Goal: Transaction & Acquisition: Purchase product/service

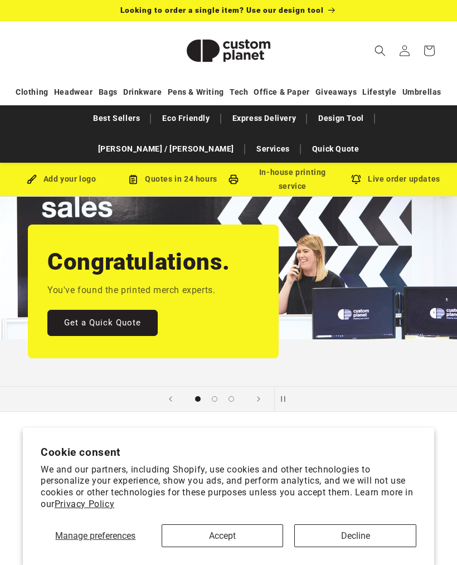
click at [250, 534] on button "Accept" at bounding box center [222, 535] width 122 height 23
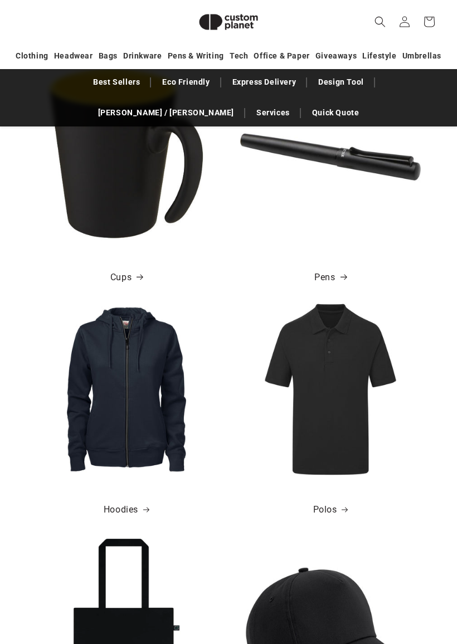
scroll to position [665, 0]
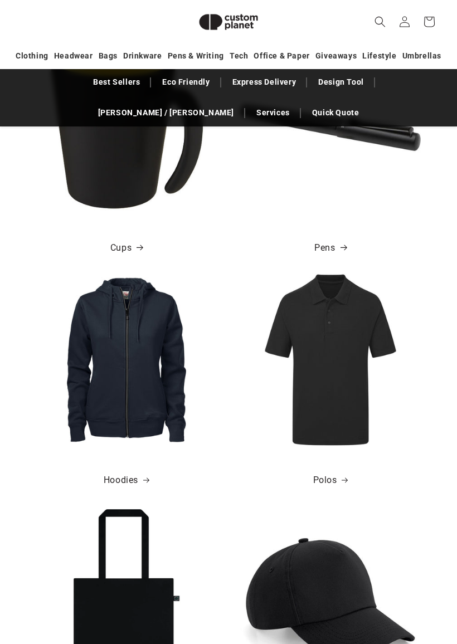
click at [342, 443] on img at bounding box center [330, 360] width 180 height 180
click at [335, 476] on link "Polos" at bounding box center [330, 480] width 35 height 16
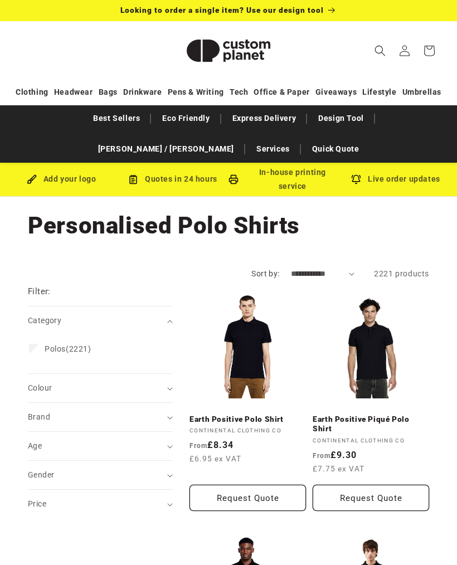
click at [42, 346] on label "Polos (2221) Polos (2221 products)" at bounding box center [97, 348] width 136 height 21
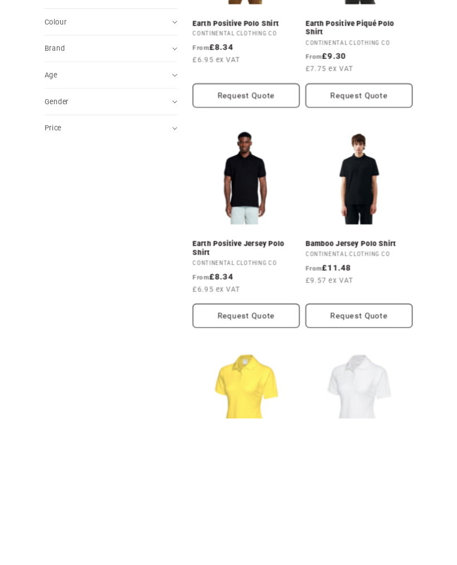
scroll to position [410, 0]
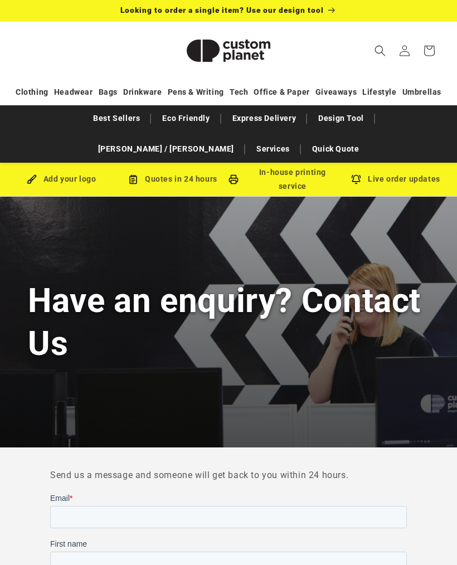
click at [87, 121] on link "Best Sellers" at bounding box center [116, 118] width 58 height 19
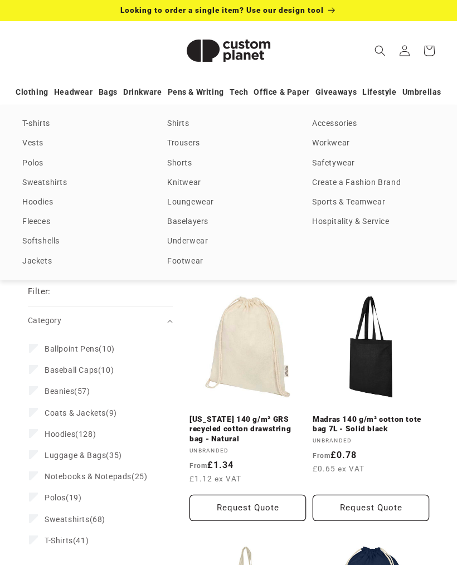
click at [51, 183] on link "Sweatshirts" at bounding box center [83, 182] width 122 height 15
click at [36, 161] on link "Polos" at bounding box center [83, 163] width 122 height 15
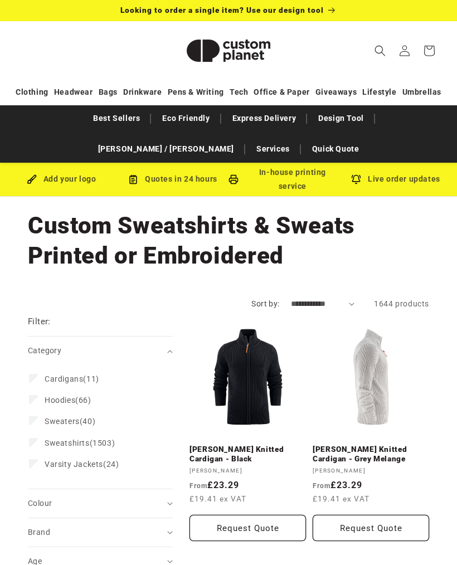
click at [170, 354] on summary "Category (0)" at bounding box center [100, 350] width 145 height 28
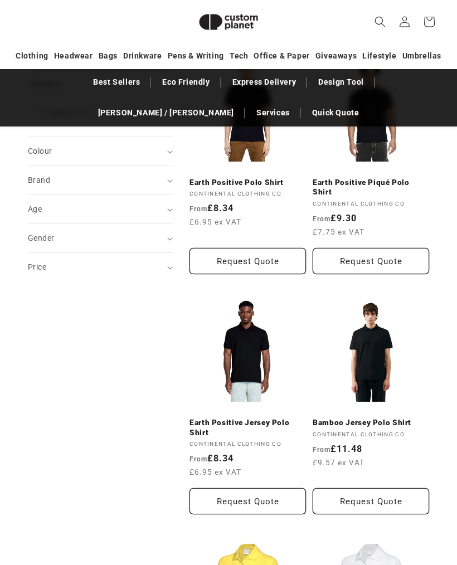
scroll to position [216, 0]
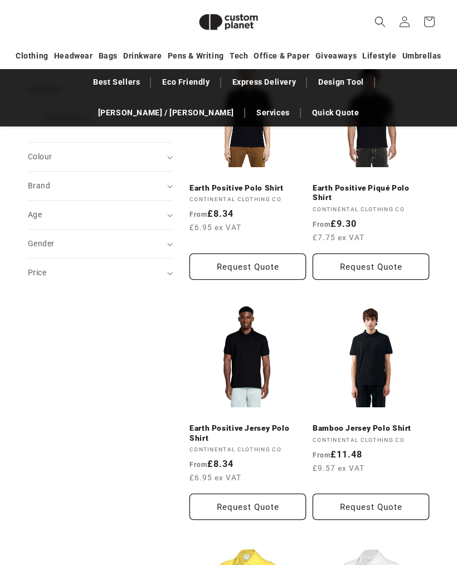
click at [252, 427] on link "Earth Positive Jersey Polo Shirt" at bounding box center [247, 432] width 116 height 19
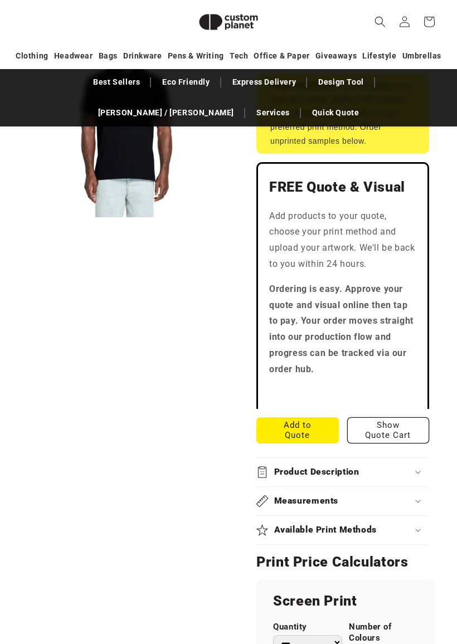
scroll to position [340, 0]
click at [424, 466] on div "Product Description" at bounding box center [342, 472] width 173 height 12
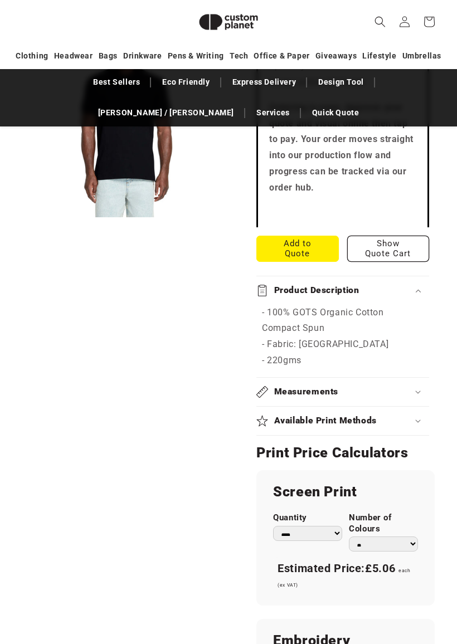
scroll to position [521, 0]
click at [423, 415] on div "Available Print Methods" at bounding box center [342, 421] width 173 height 12
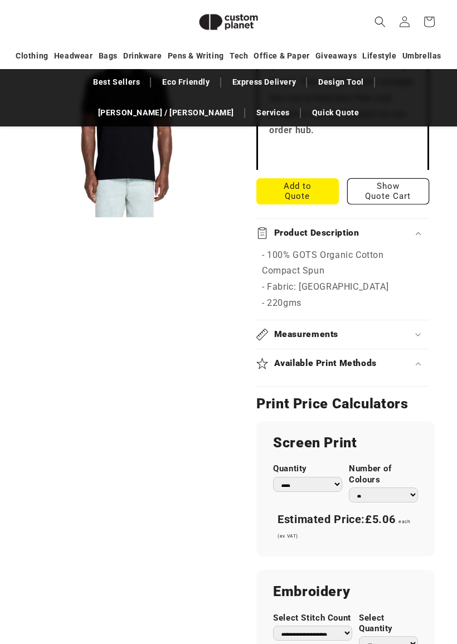
scroll to position [594, 0]
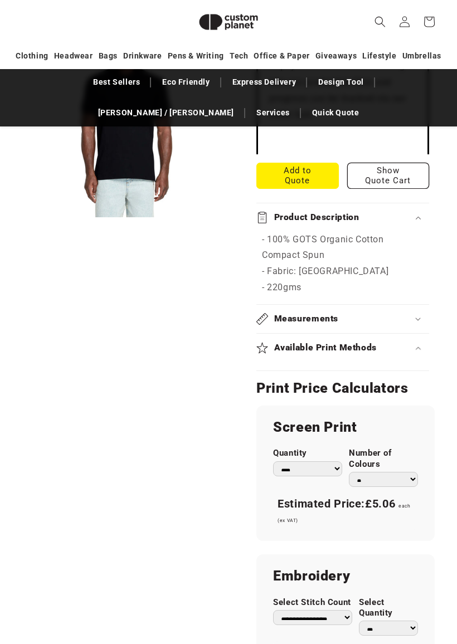
click at [416, 472] on select "* * * * * * *" at bounding box center [383, 479] width 69 height 15
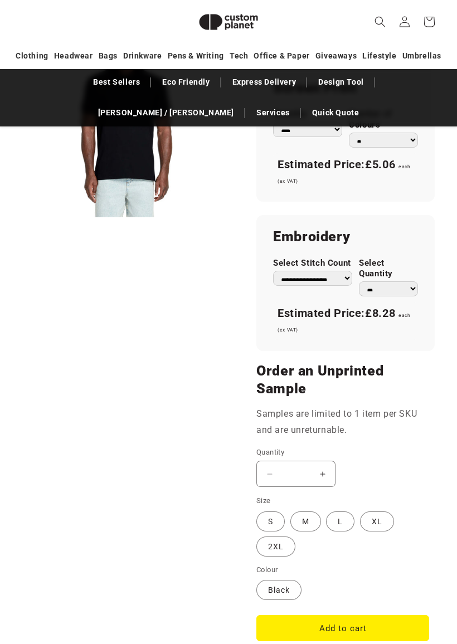
scroll to position [937, 0]
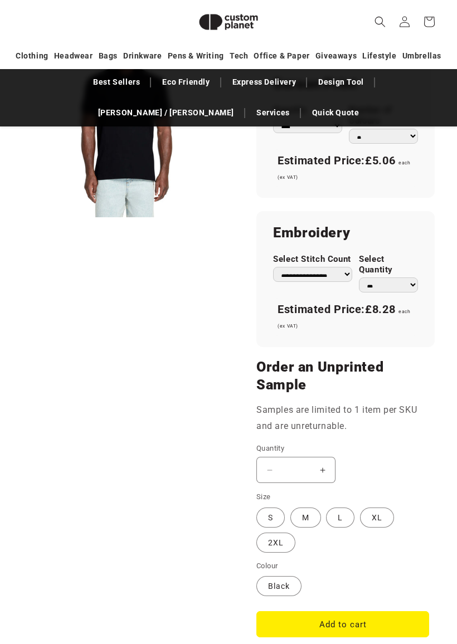
click at [342, 508] on label "L Variant sold out or unavailable" at bounding box center [340, 518] width 28 height 20
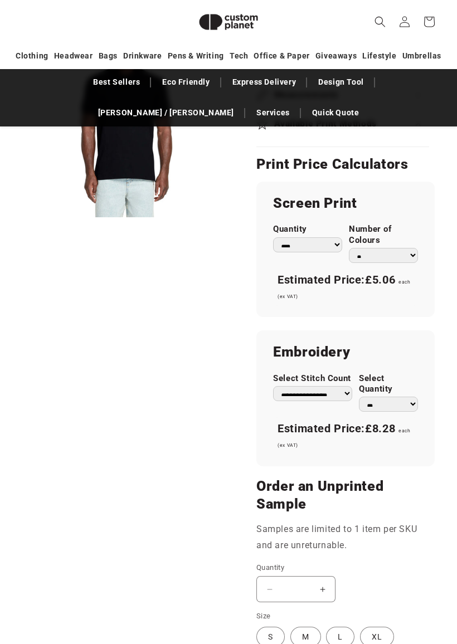
scroll to position [818, 0]
click at [416, 396] on select "** ** *** *** *** **** **** ****" at bounding box center [388, 403] width 59 height 15
select select "**"
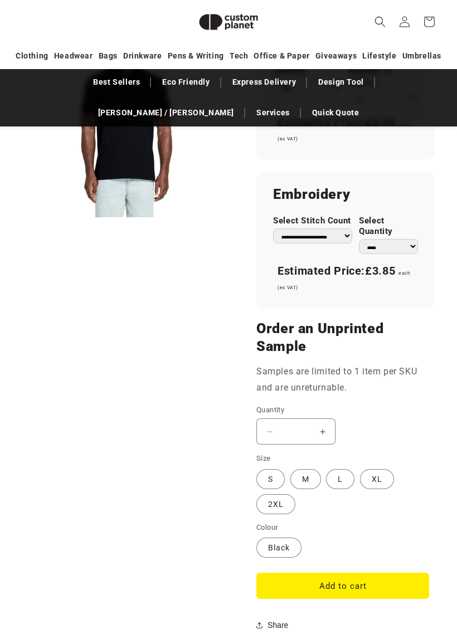
scroll to position [976, 0]
click at [363, 564] on button "Add to cart" at bounding box center [342, 585] width 173 height 26
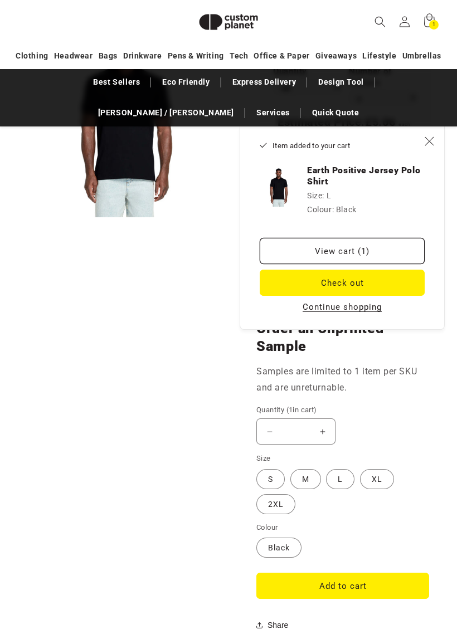
click at [369, 252] on link "View cart (1)" at bounding box center [341, 251] width 165 height 26
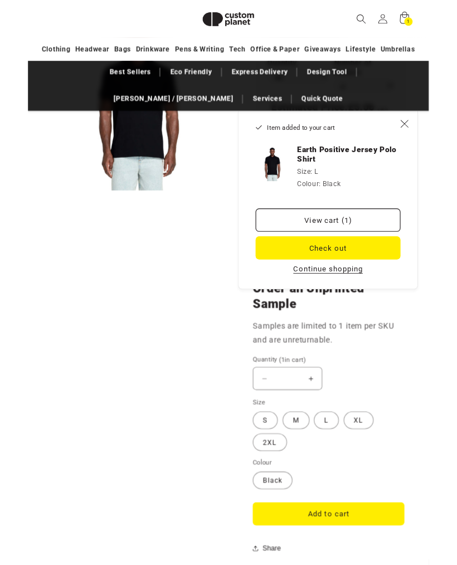
scroll to position [1007, 0]
